Goal: Information Seeking & Learning: Learn about a topic

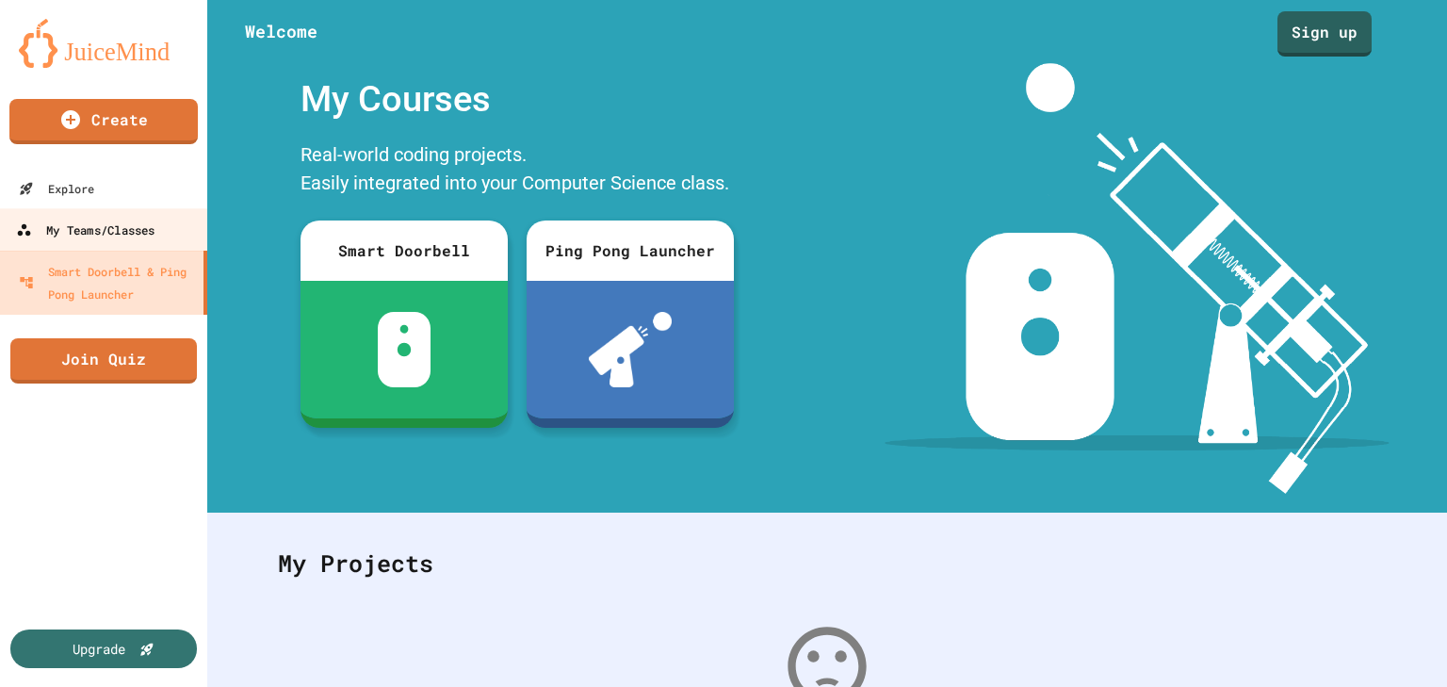
click at [149, 221] on div "My Teams/Classes" at bounding box center [85, 230] width 138 height 24
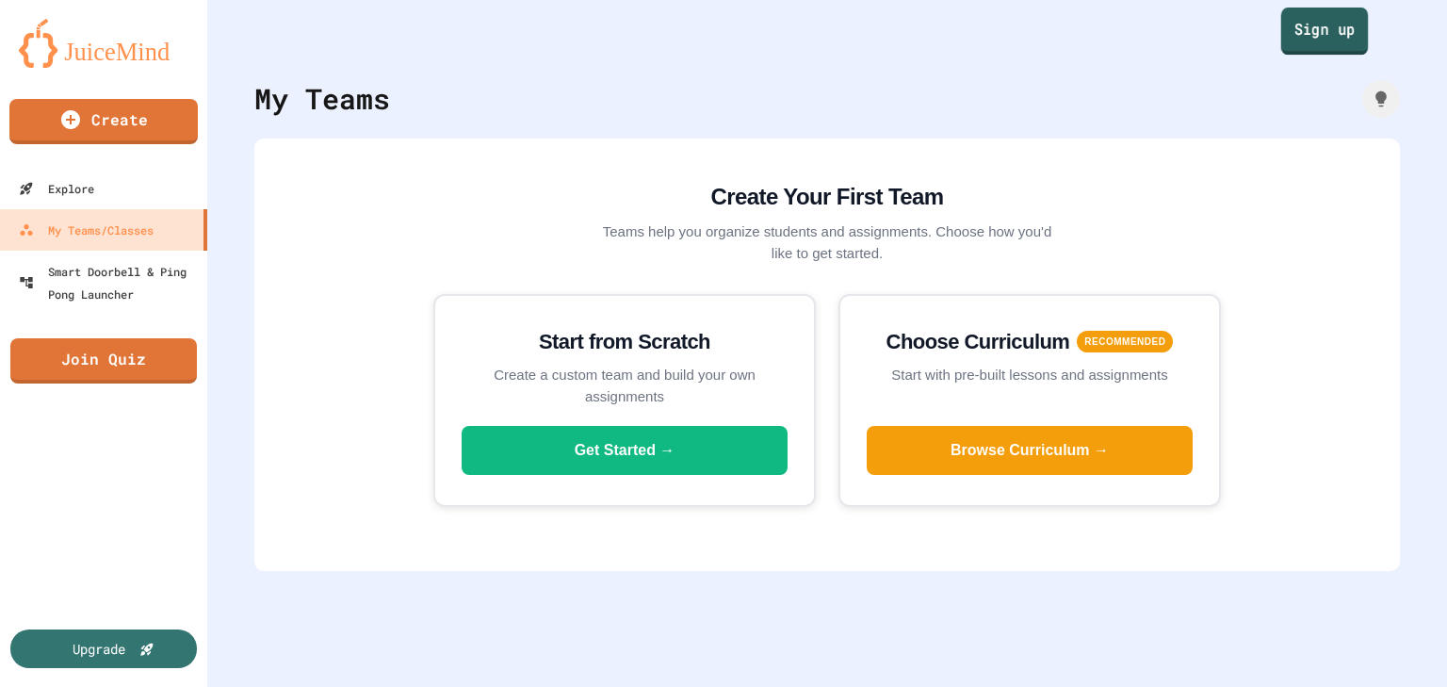
click at [1285, 34] on link "Sign up" at bounding box center [1325, 31] width 88 height 47
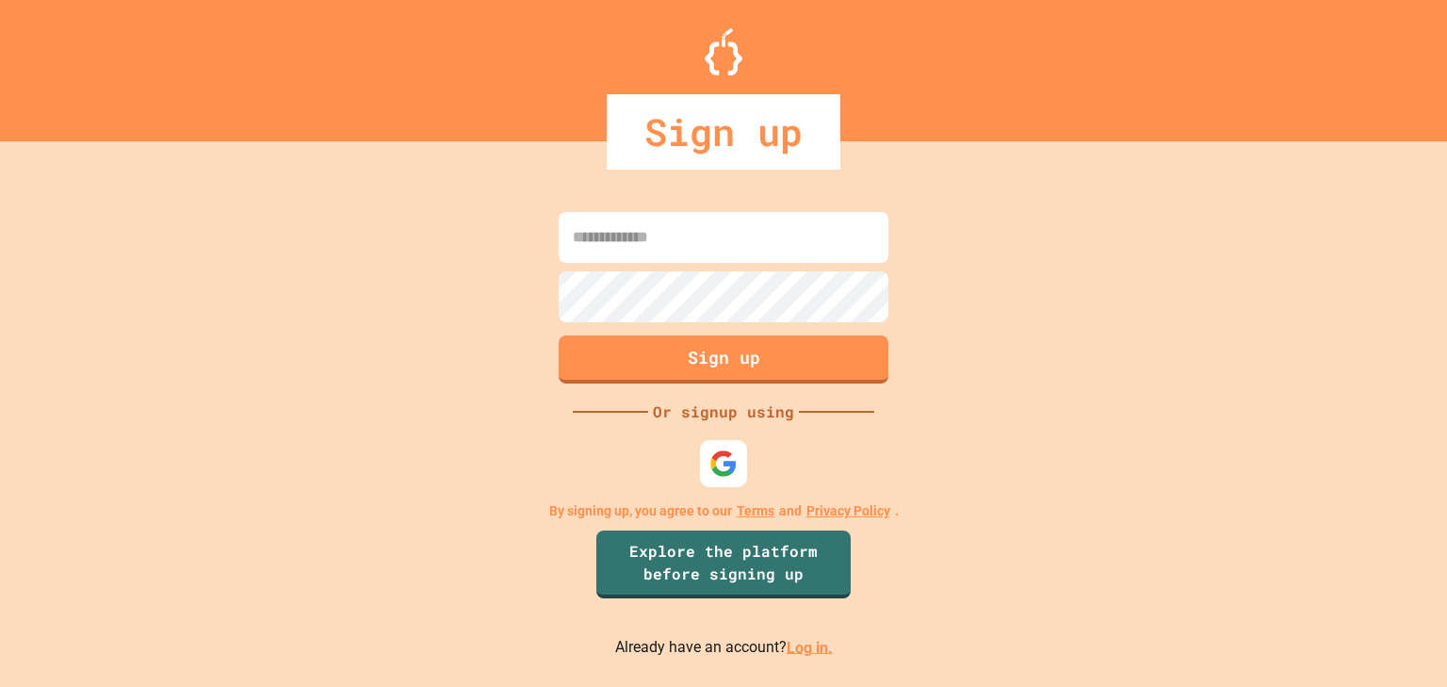
click at [740, 436] on div at bounding box center [723, 463] width 57 height 57
click at [735, 441] on div at bounding box center [724, 463] width 52 height 52
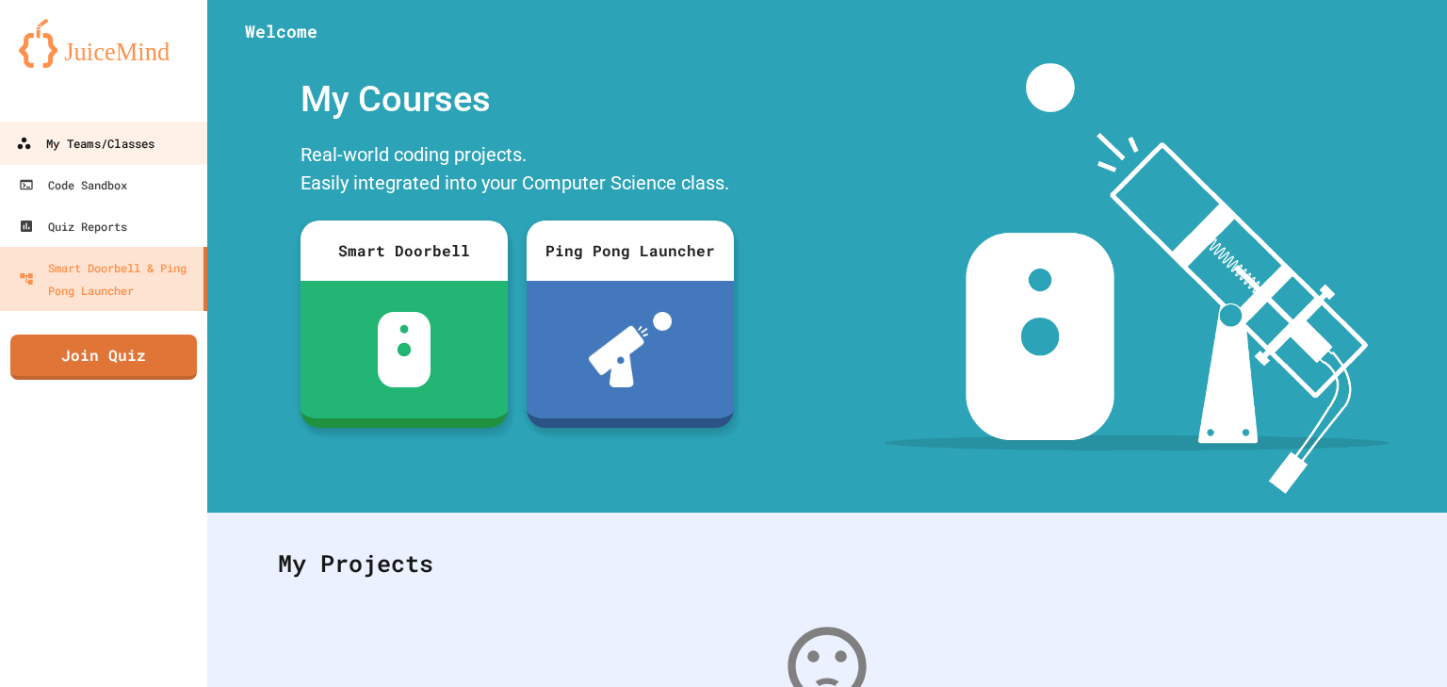
click at [109, 141] on div "My Teams/Classes" at bounding box center [85, 144] width 138 height 24
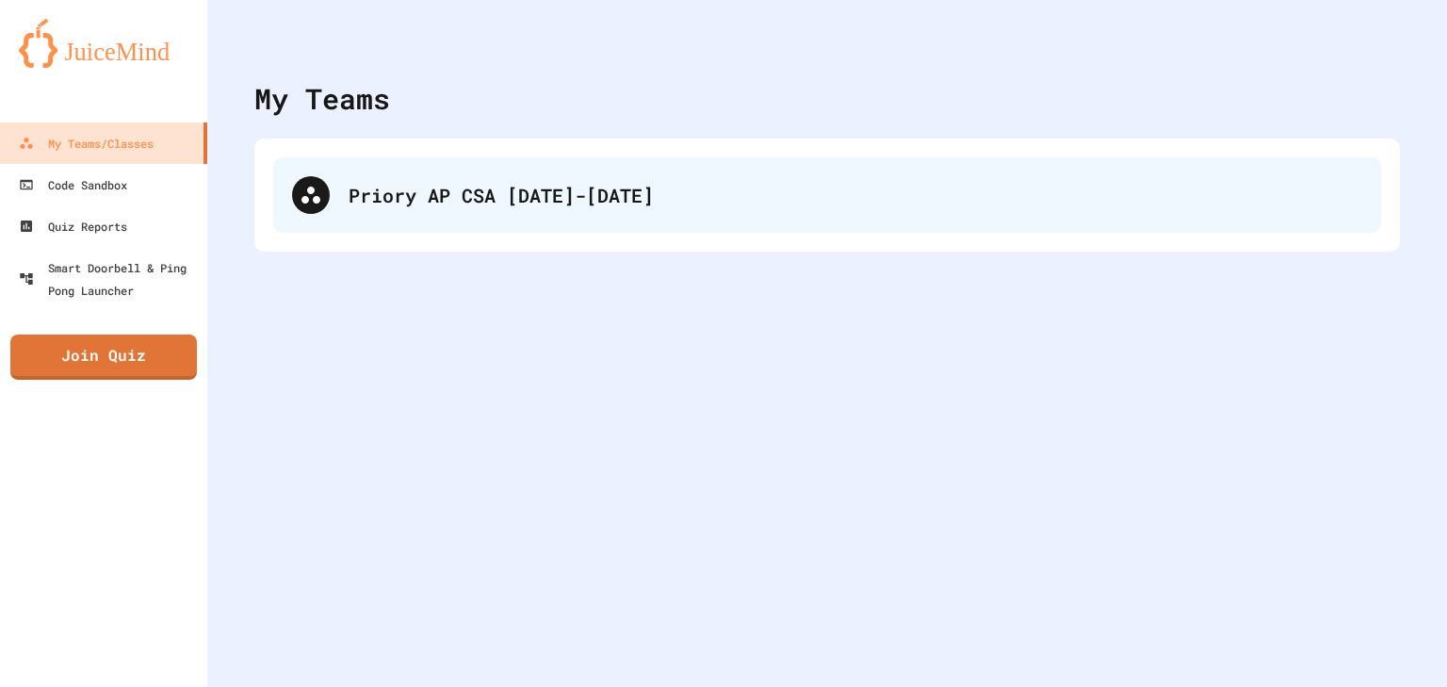
click at [547, 192] on div "Priory AP CSA [DATE]-[DATE]" at bounding box center [854, 195] width 1013 height 28
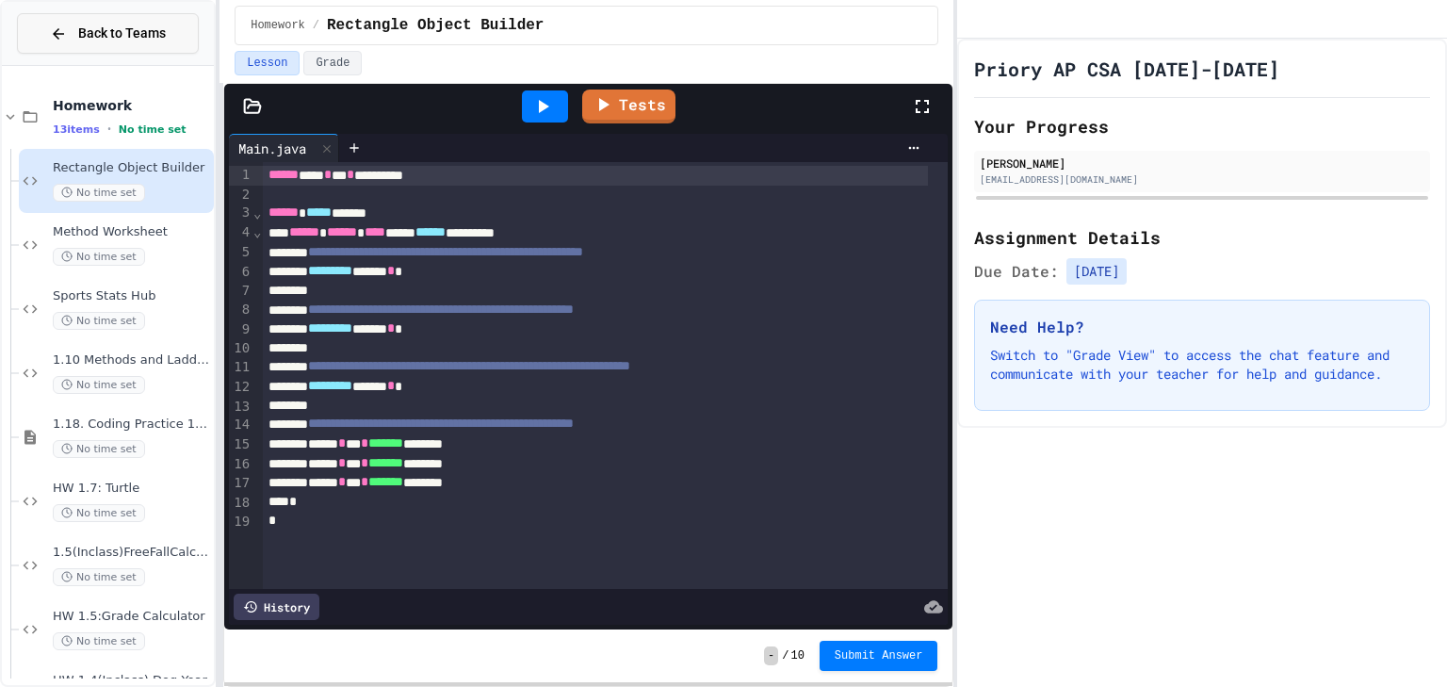
click at [89, 30] on span "Back to Teams" at bounding box center [122, 34] width 88 height 20
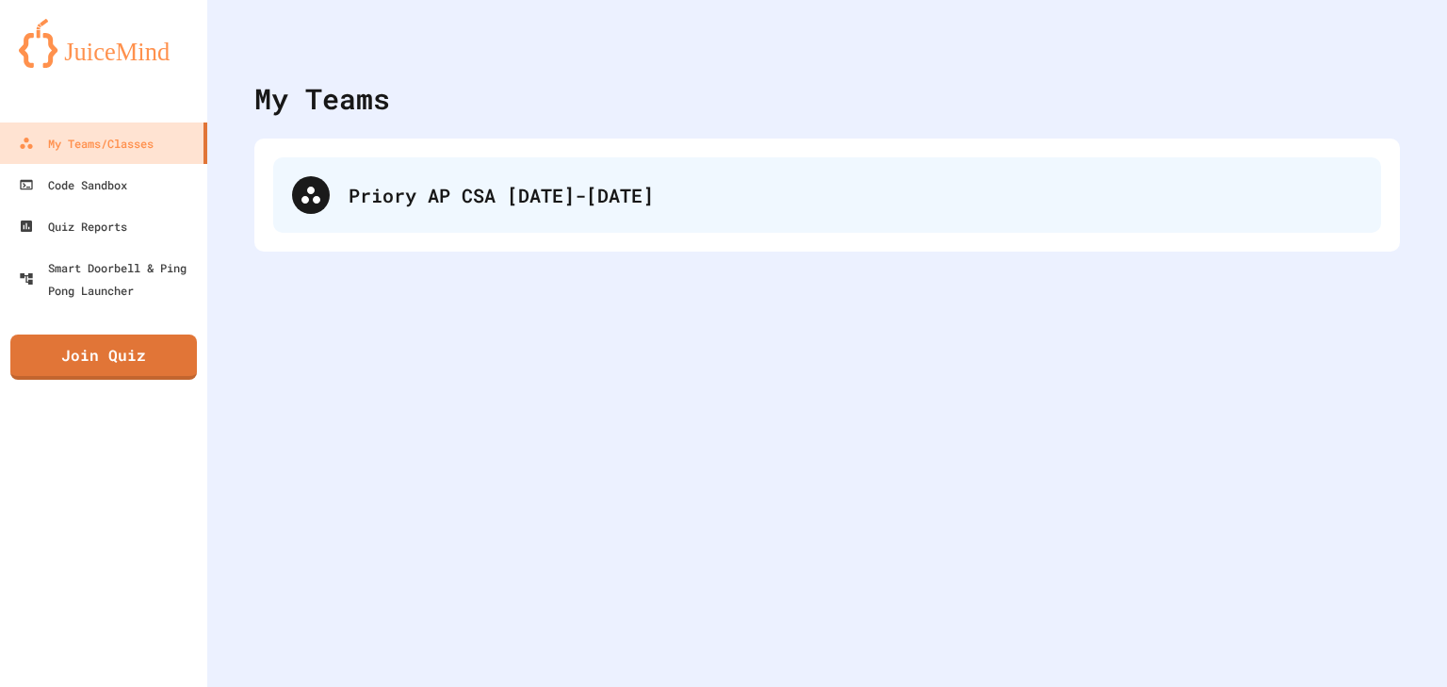
click at [396, 207] on div "Priory AP CSA [DATE]-[DATE]" at bounding box center [854, 195] width 1013 height 28
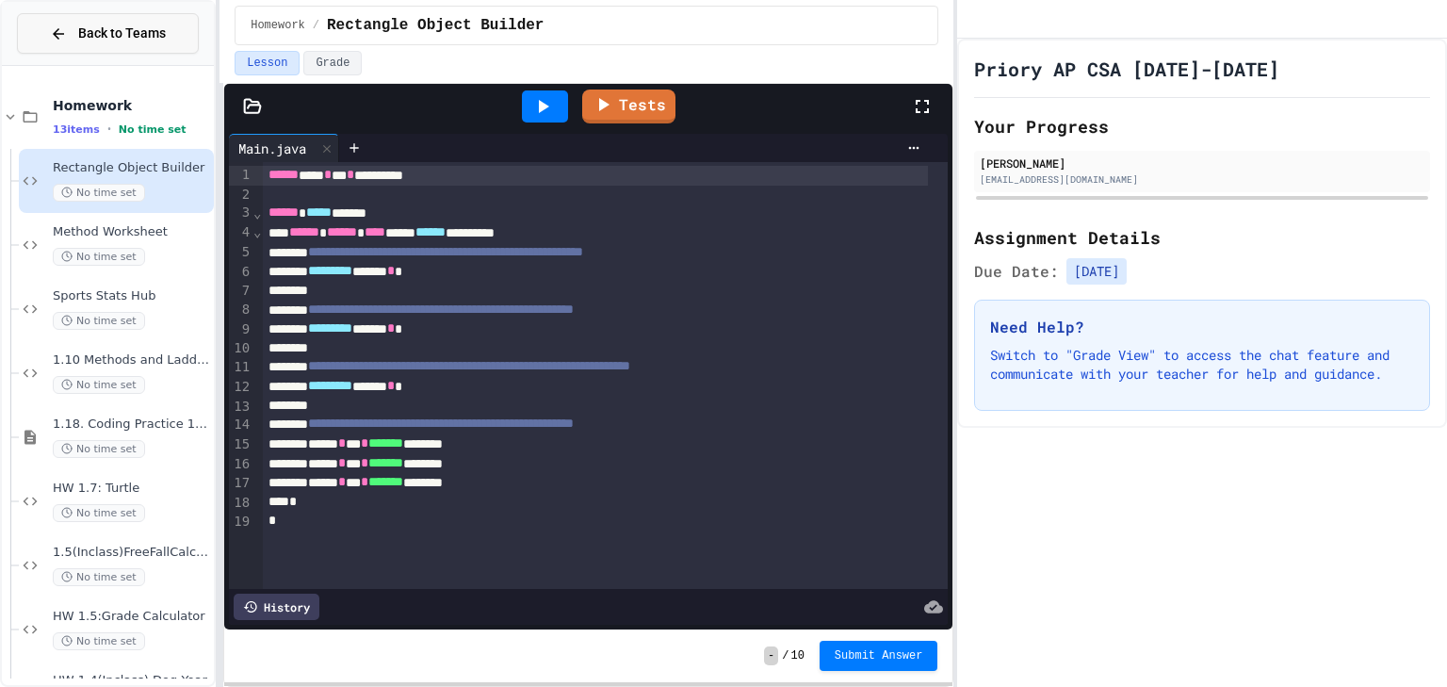
click at [110, 30] on span "Back to Teams" at bounding box center [122, 34] width 88 height 20
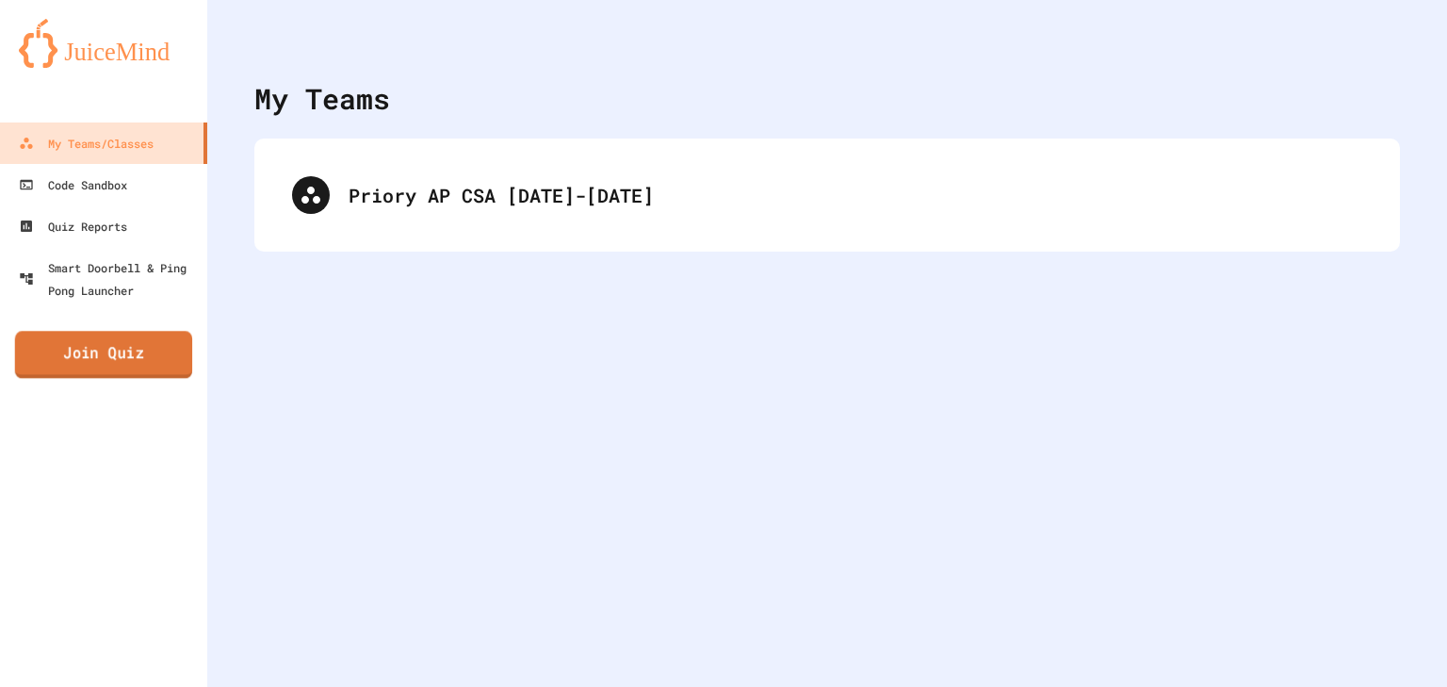
click at [94, 347] on link "Join Quiz" at bounding box center [103, 354] width 177 height 47
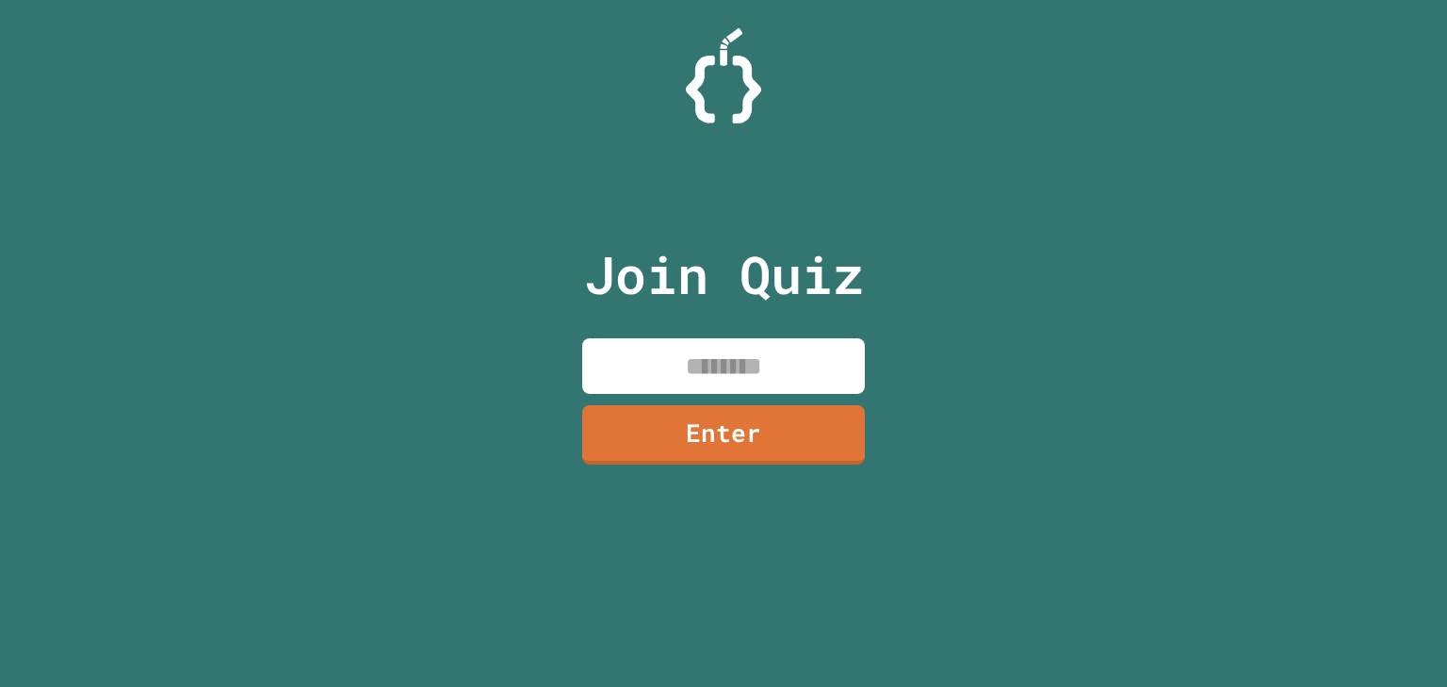
click at [736, 365] on input at bounding box center [723, 366] width 283 height 56
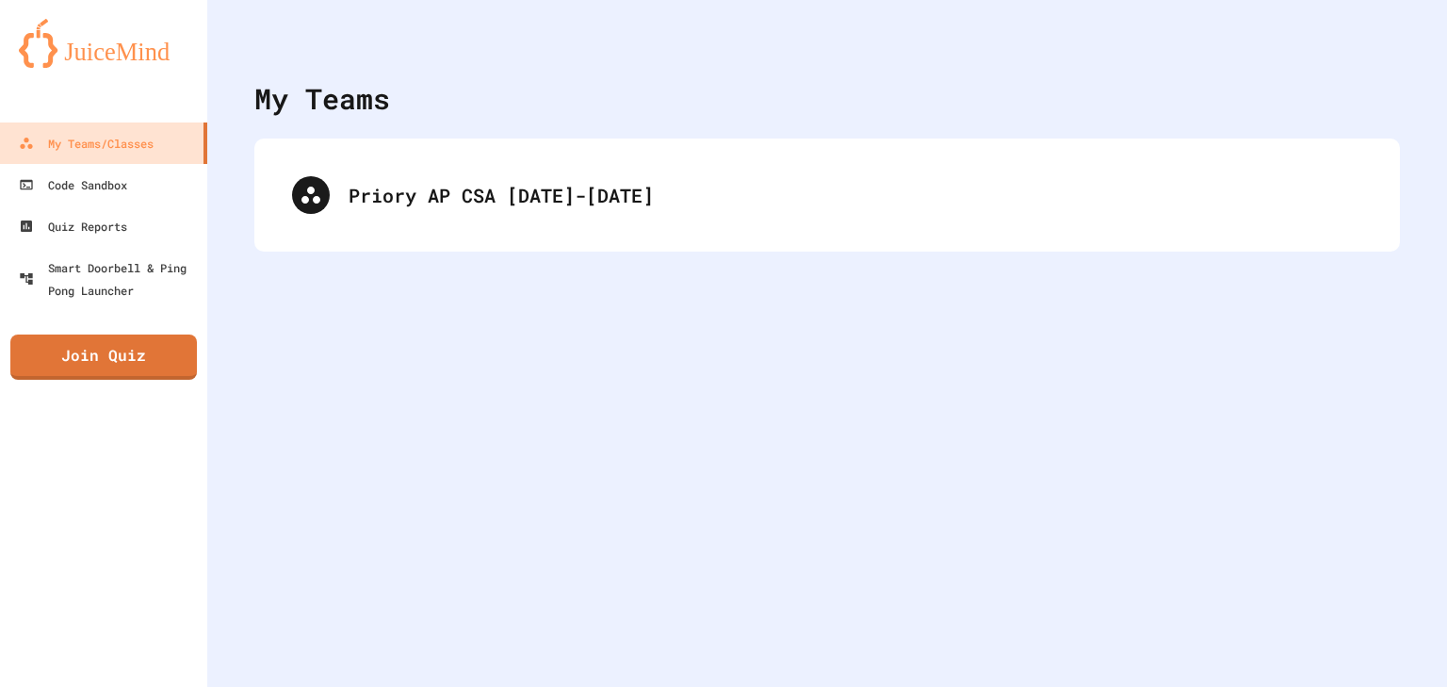
click at [92, 61] on img at bounding box center [104, 43] width 170 height 49
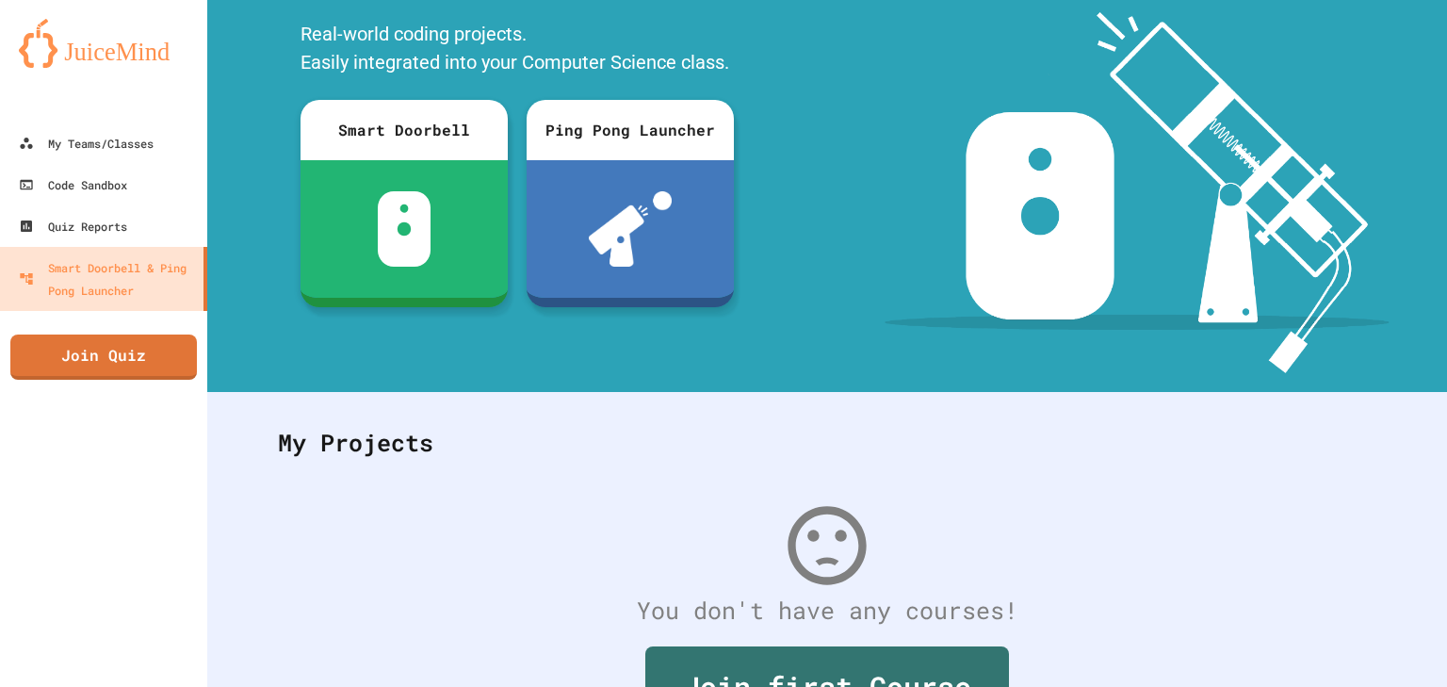
scroll to position [66, 0]
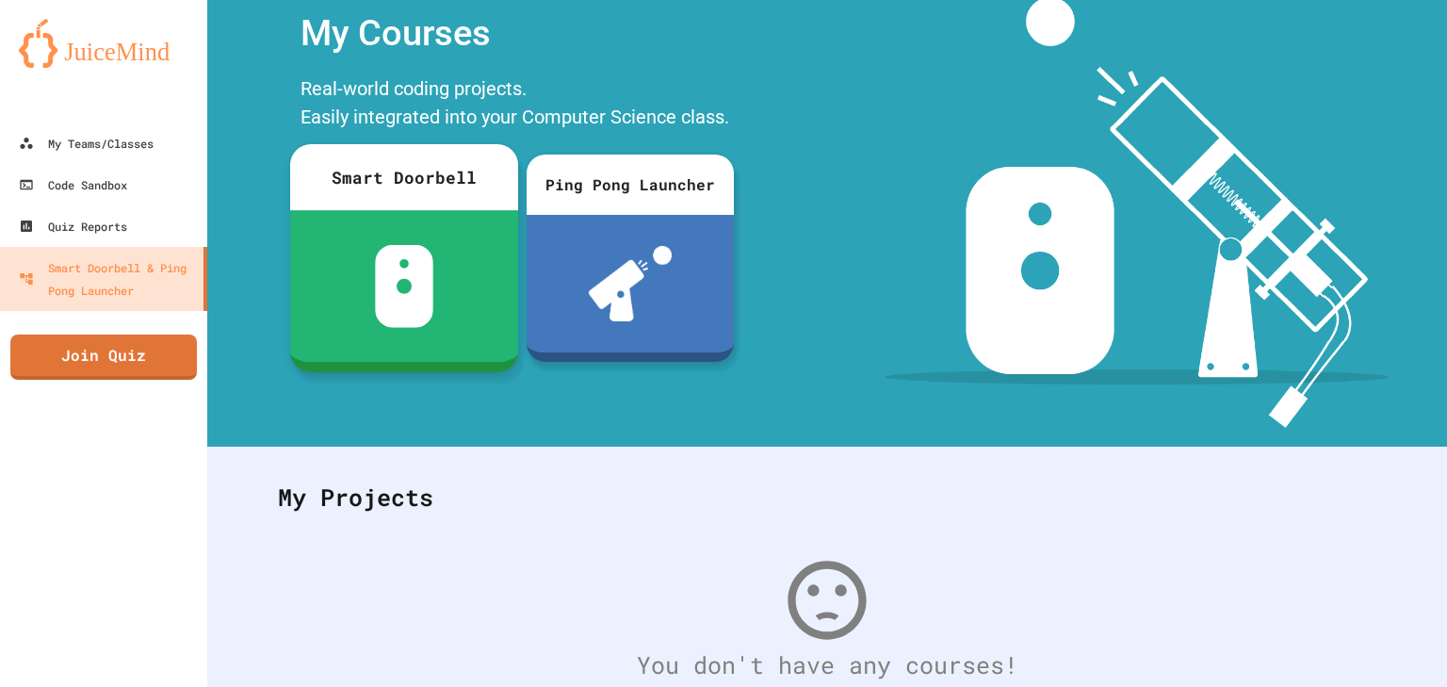
click at [441, 235] on div at bounding box center [404, 286] width 228 height 152
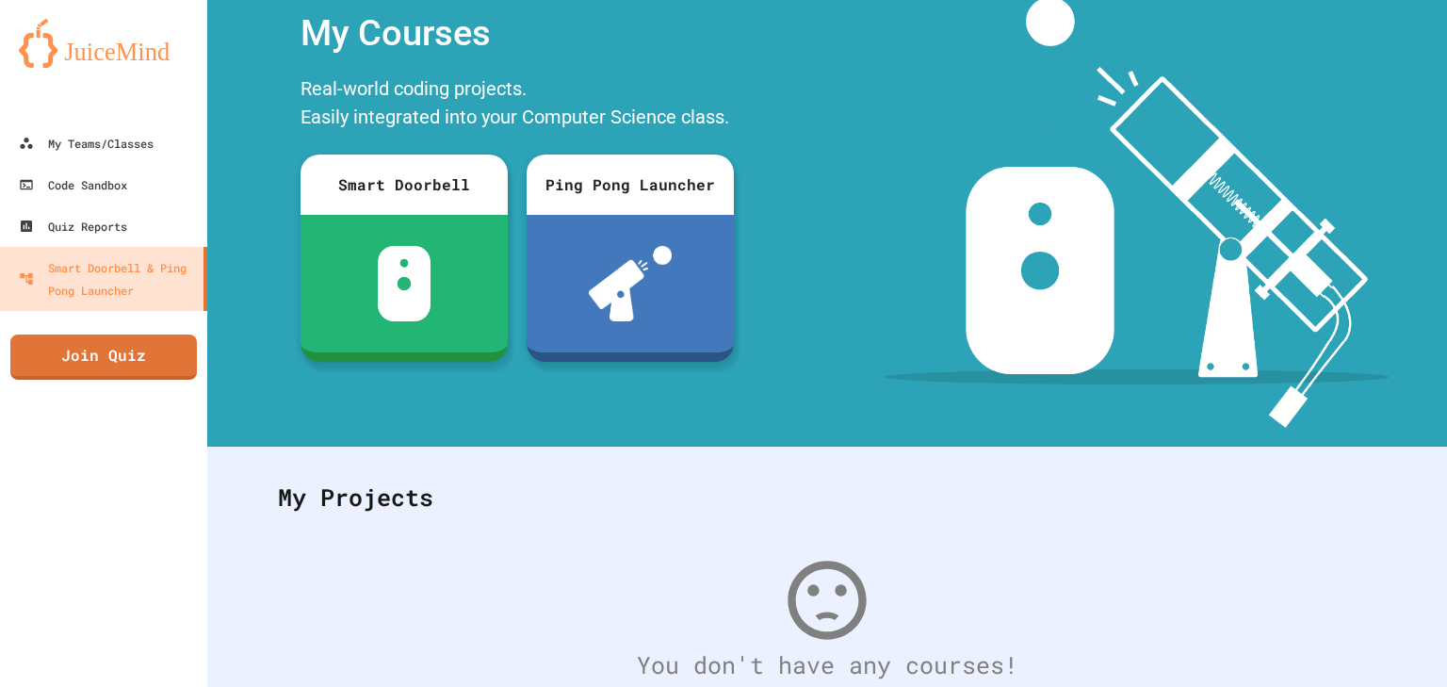
scroll to position [0, 0]
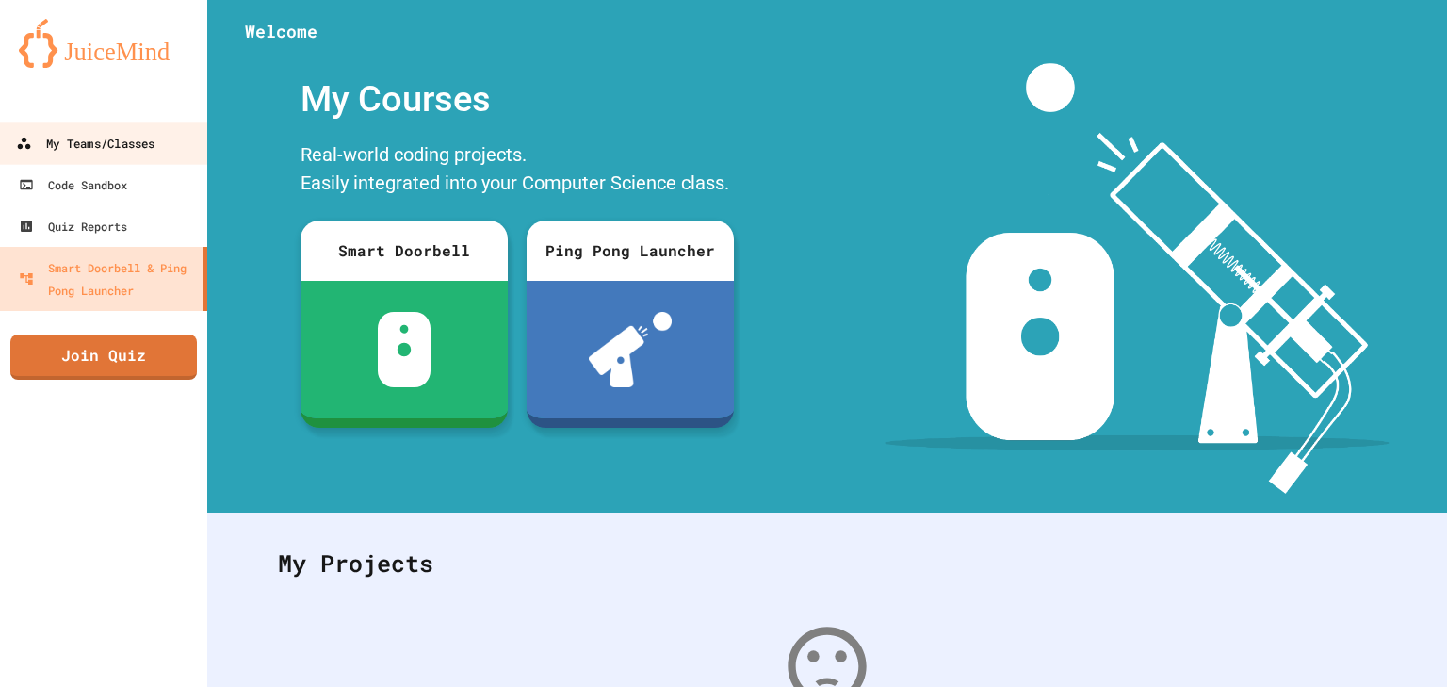
click at [83, 154] on link "My Teams/Classes" at bounding box center [104, 142] width 214 height 42
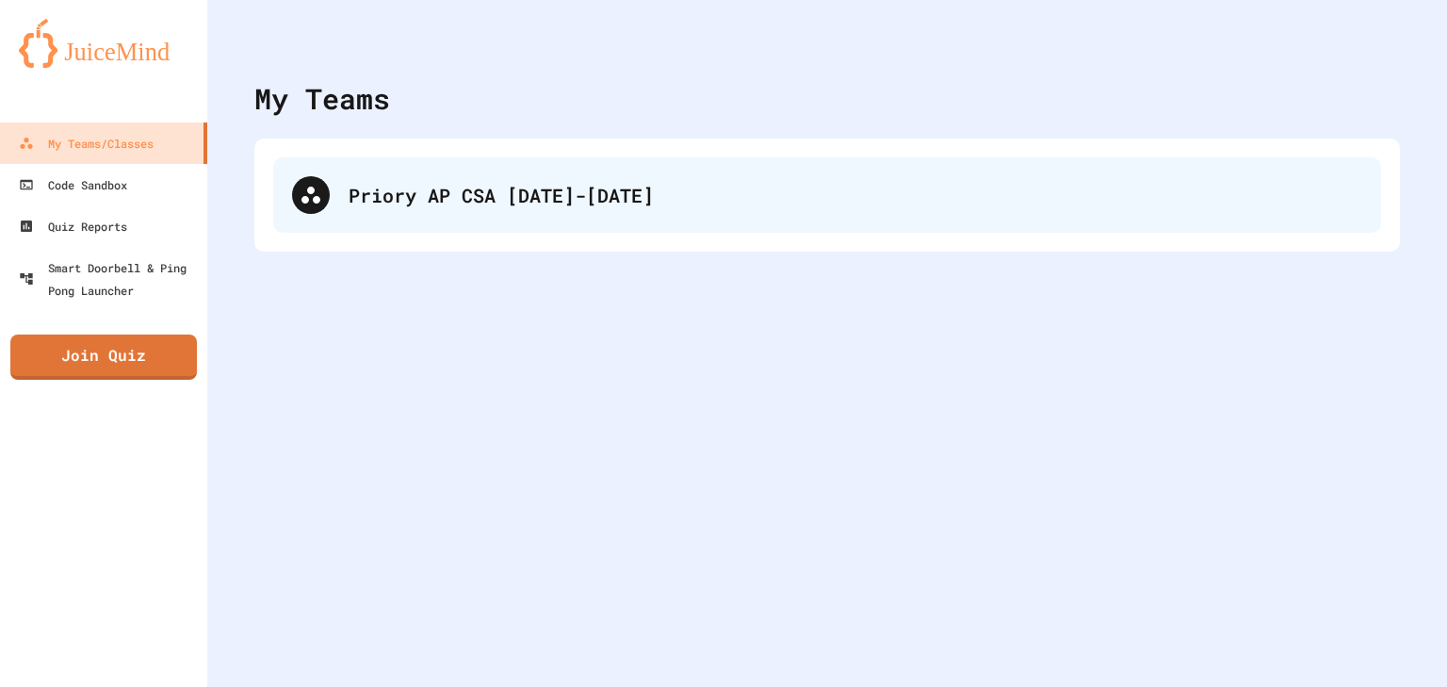
click at [422, 215] on div "Priory AP CSA [DATE]-[DATE]" at bounding box center [827, 194] width 1108 height 75
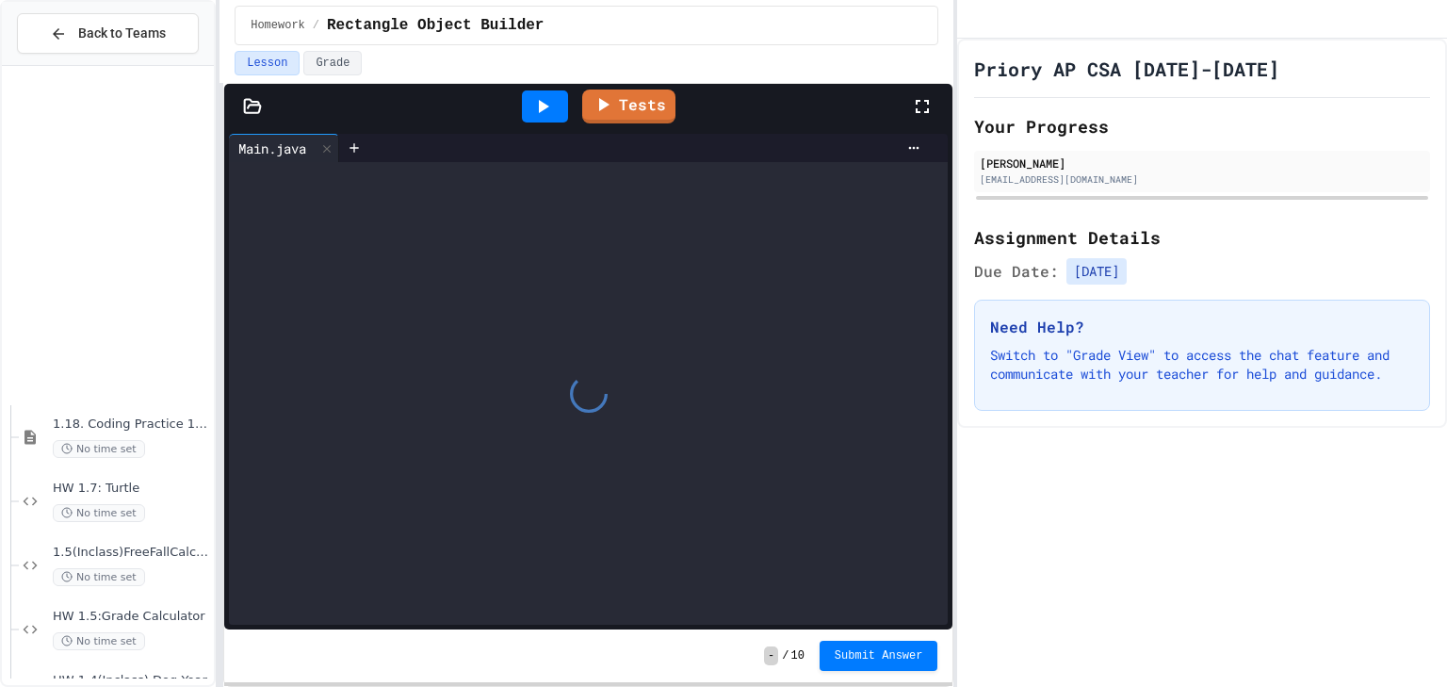
scroll to position [826, 0]
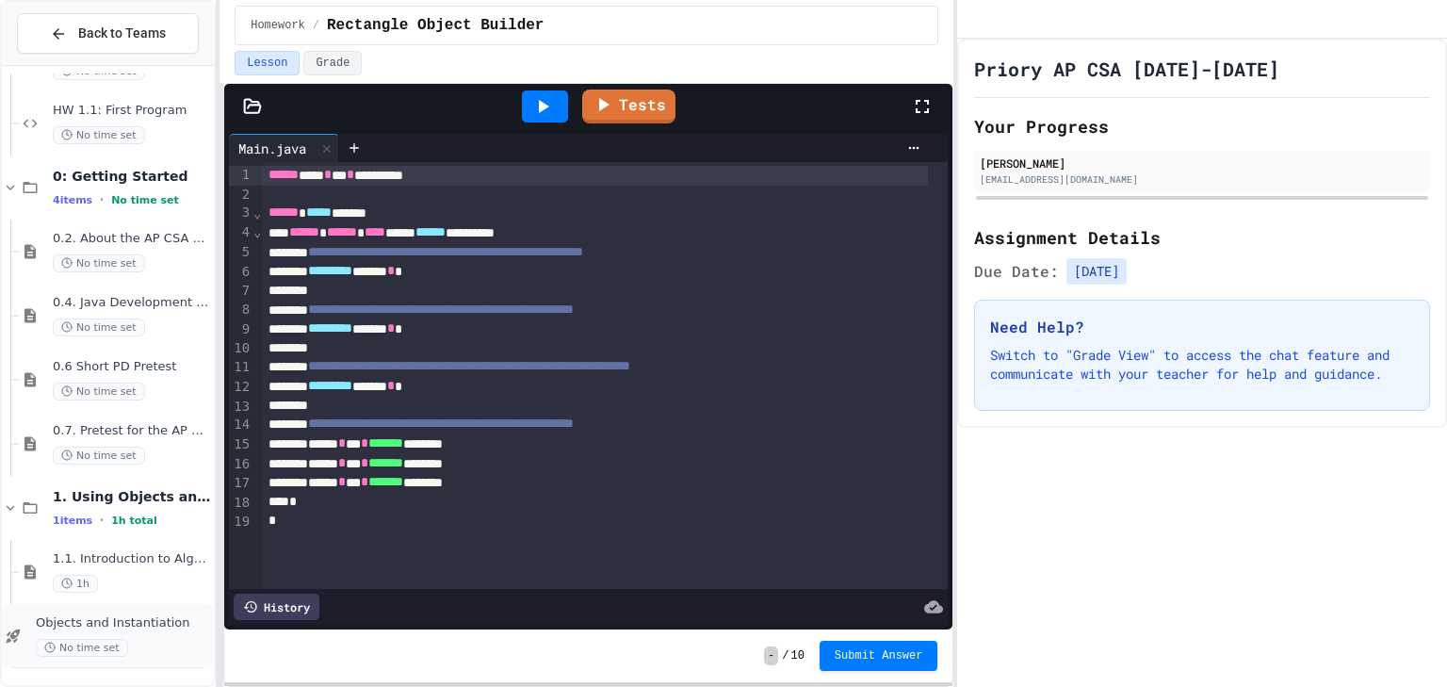
click at [145, 615] on span "Objects and Instantiation" at bounding box center [123, 623] width 174 height 16
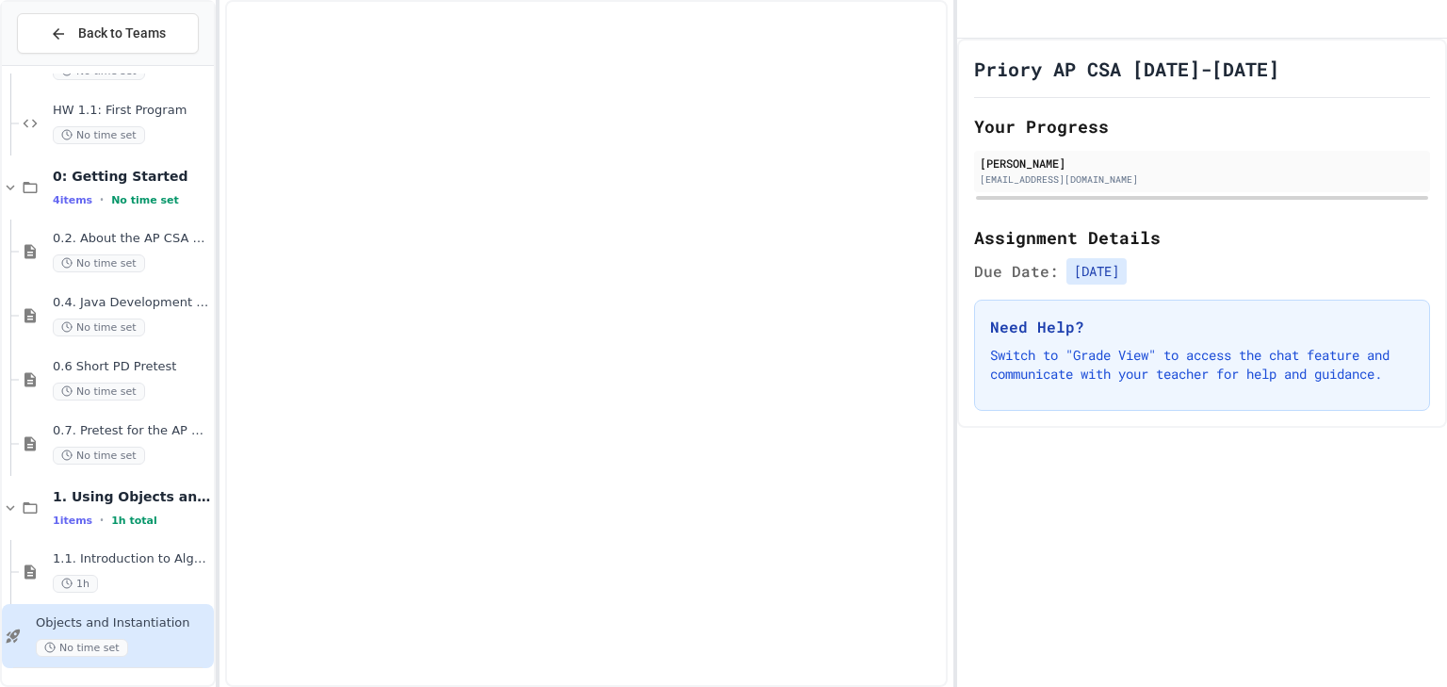
scroll to position [803, 0]
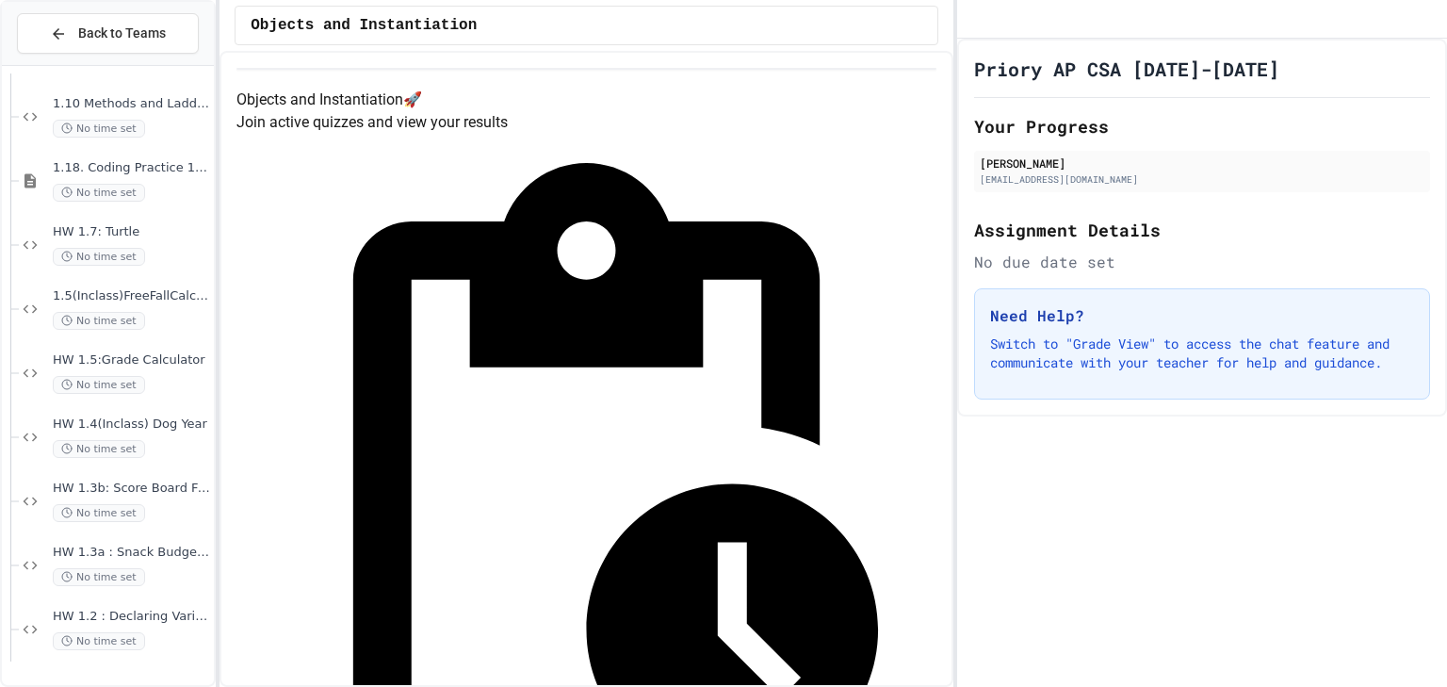
scroll to position [0, 0]
click at [136, 167] on span "Rectangle Object Builder" at bounding box center [131, 168] width 157 height 16
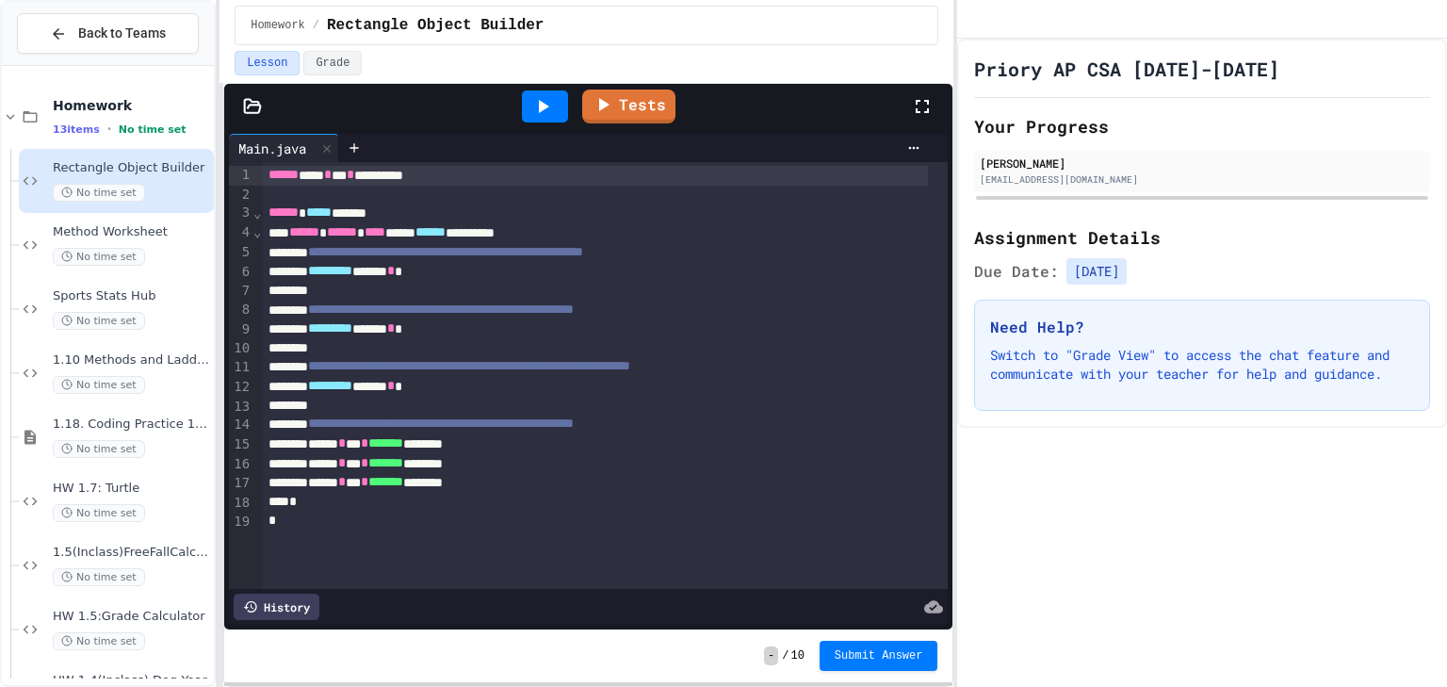
click at [495, 271] on div "********* ***** *" at bounding box center [595, 272] width 665 height 20
